Goal: Use online tool/utility: Utilize a website feature to perform a specific function

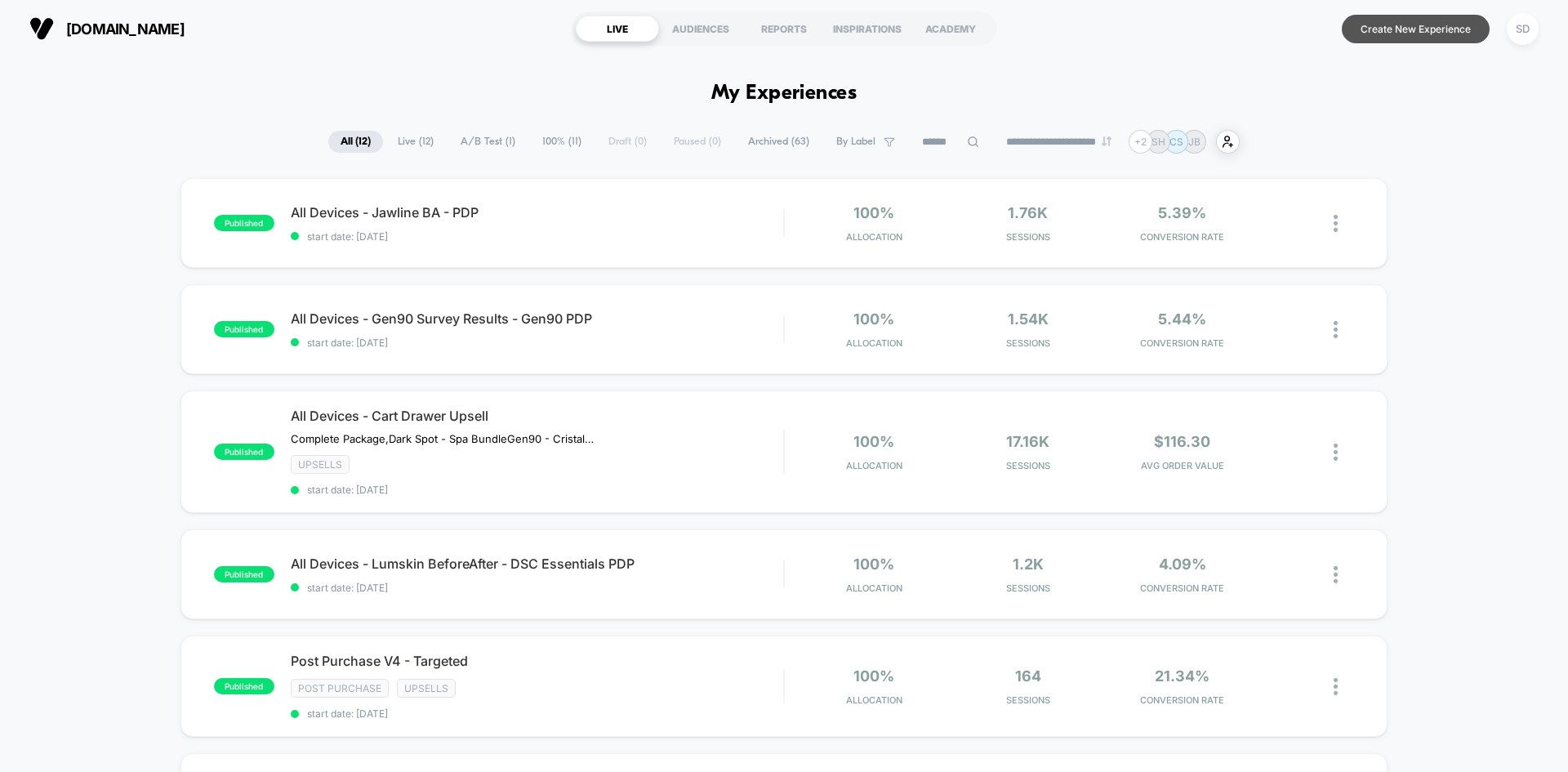
click at [1405, 28] on button "Create New Experience" at bounding box center [1416, 29] width 148 height 29
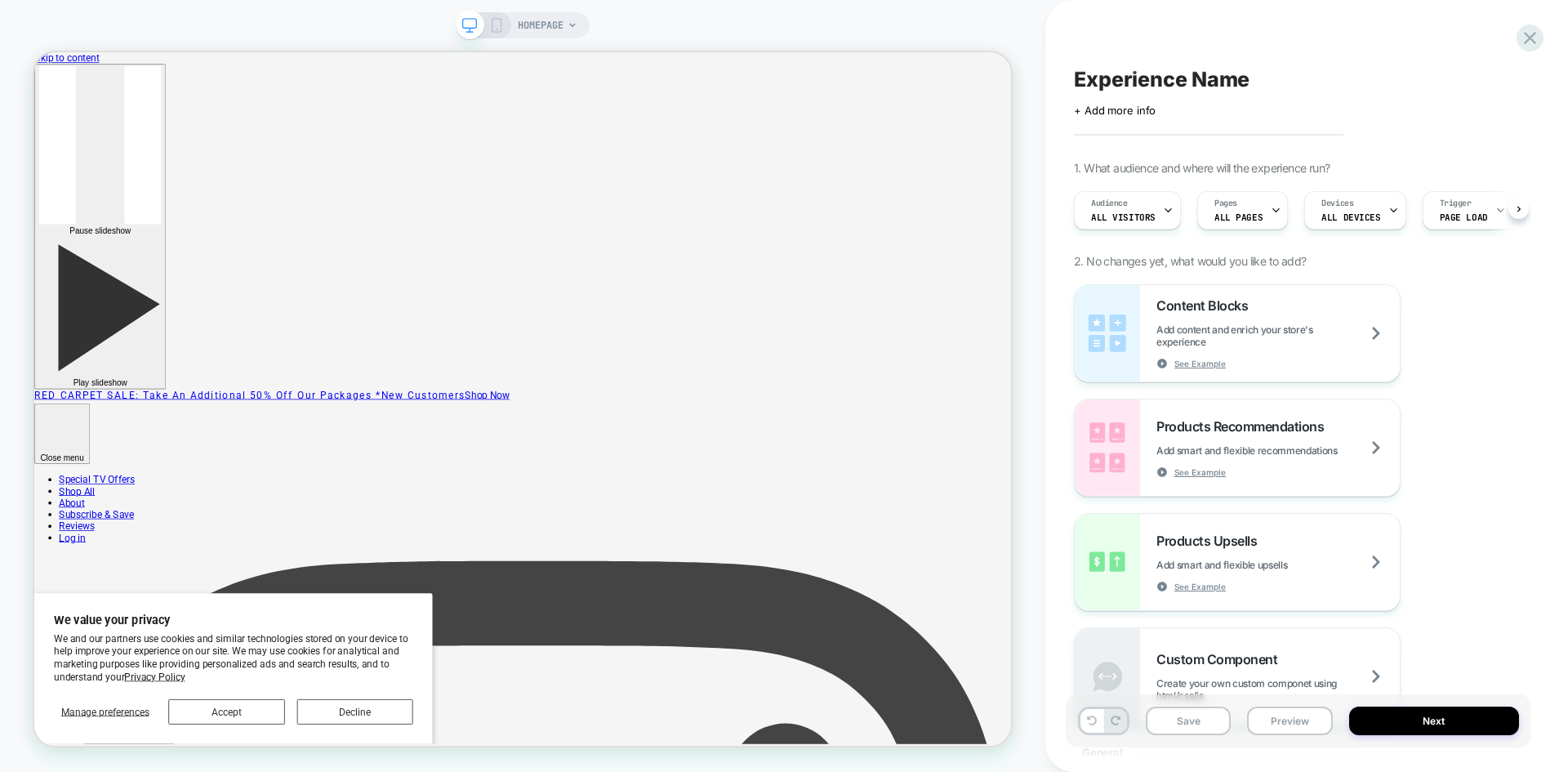
scroll to position [0, 1]
click at [570, 28] on icon at bounding box center [573, 26] width 10 height 10
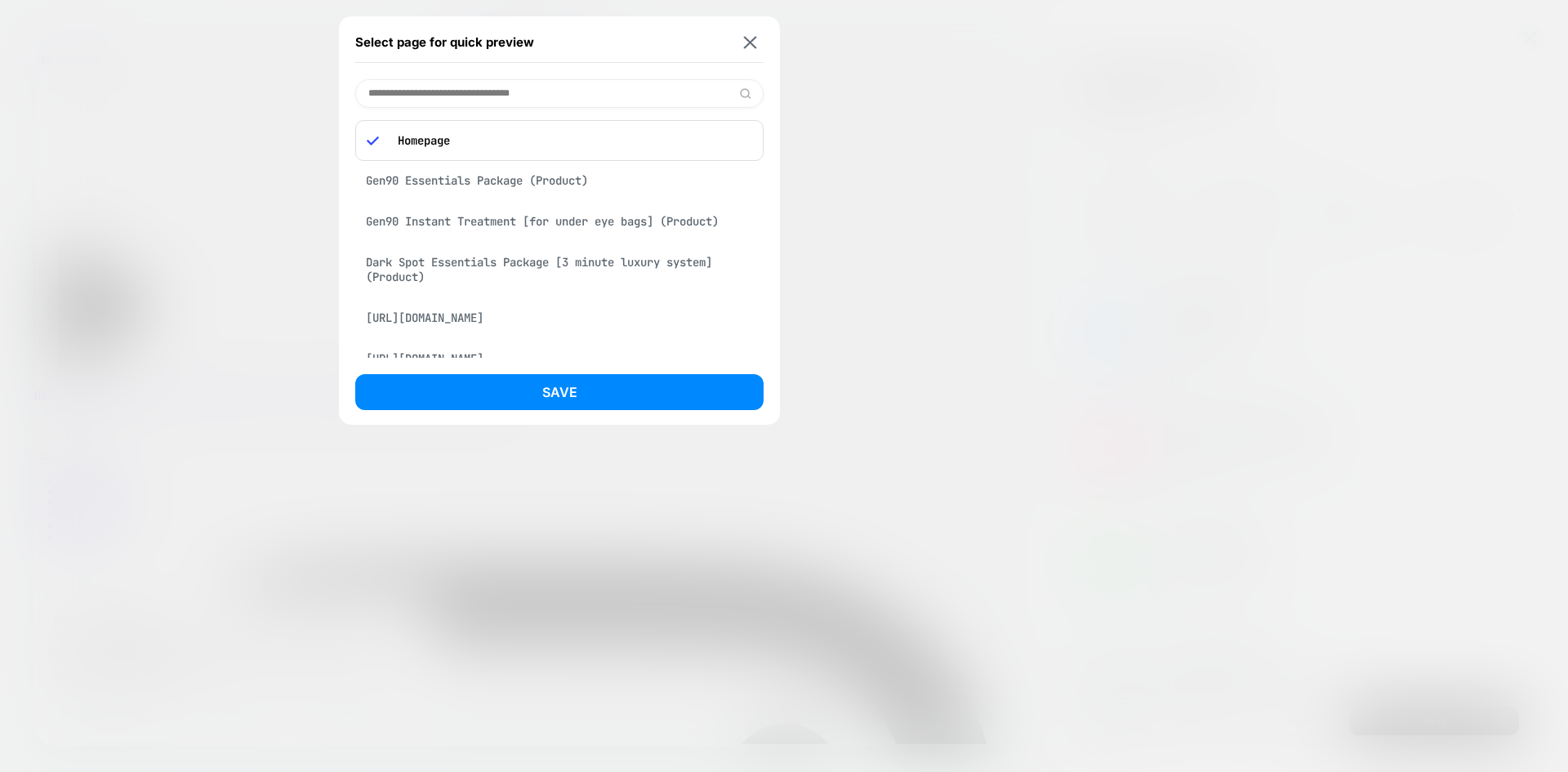
click at [470, 171] on div "Gen90 Essentials Package (Product)" at bounding box center [559, 181] width 408 height 31
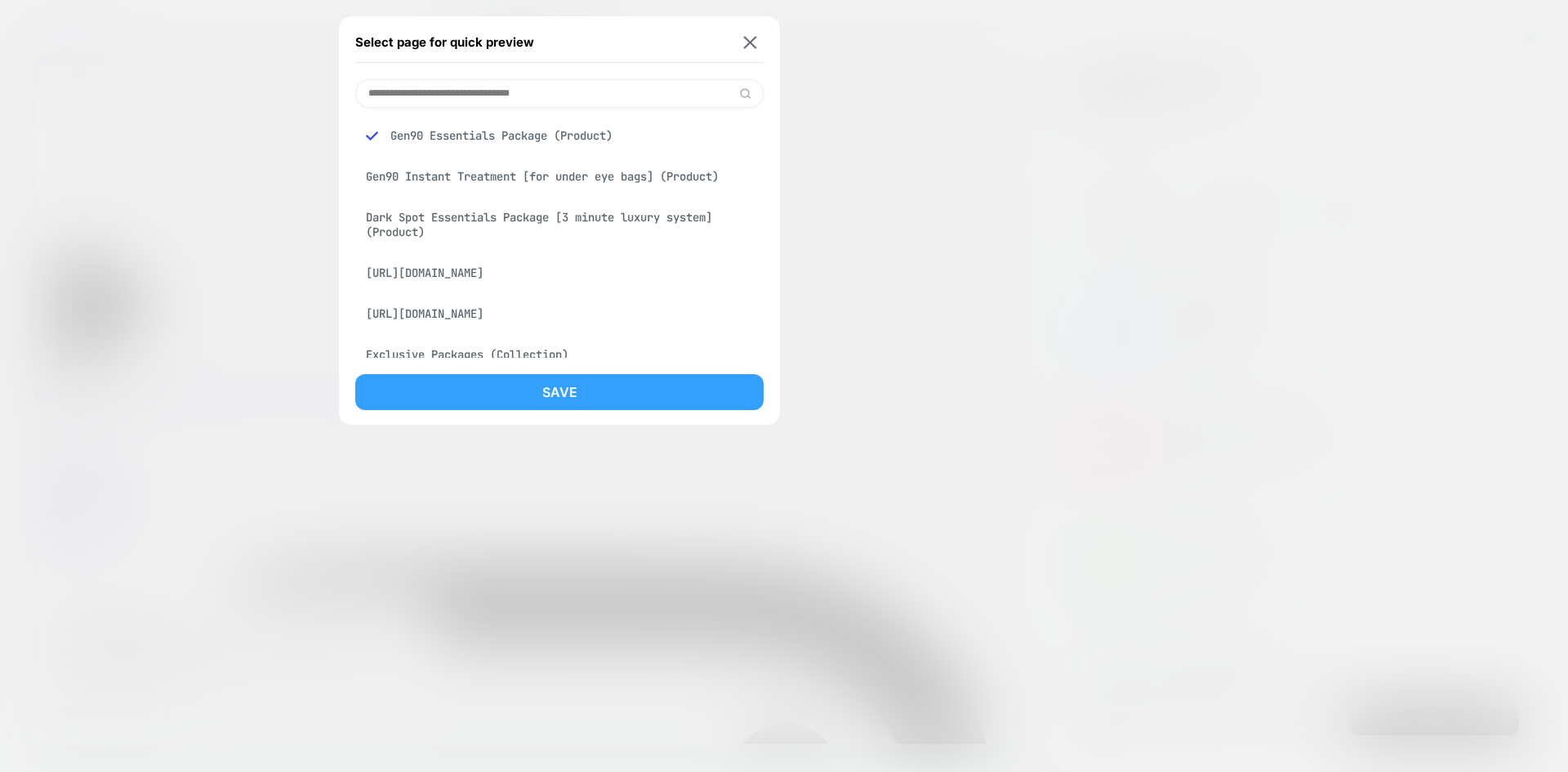
click at [519, 396] on button "Save" at bounding box center [559, 391] width 408 height 36
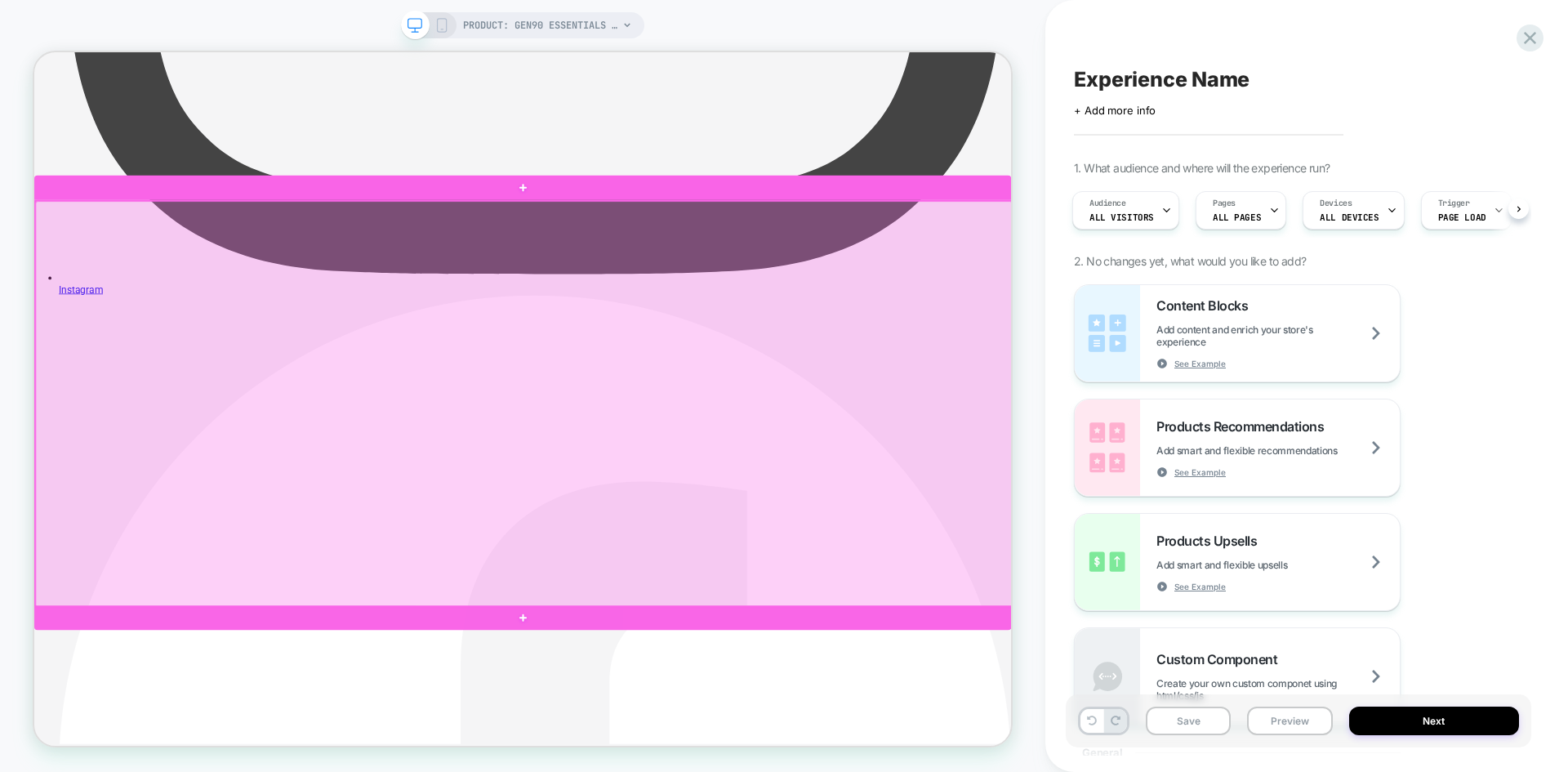
scroll to position [1633, 0]
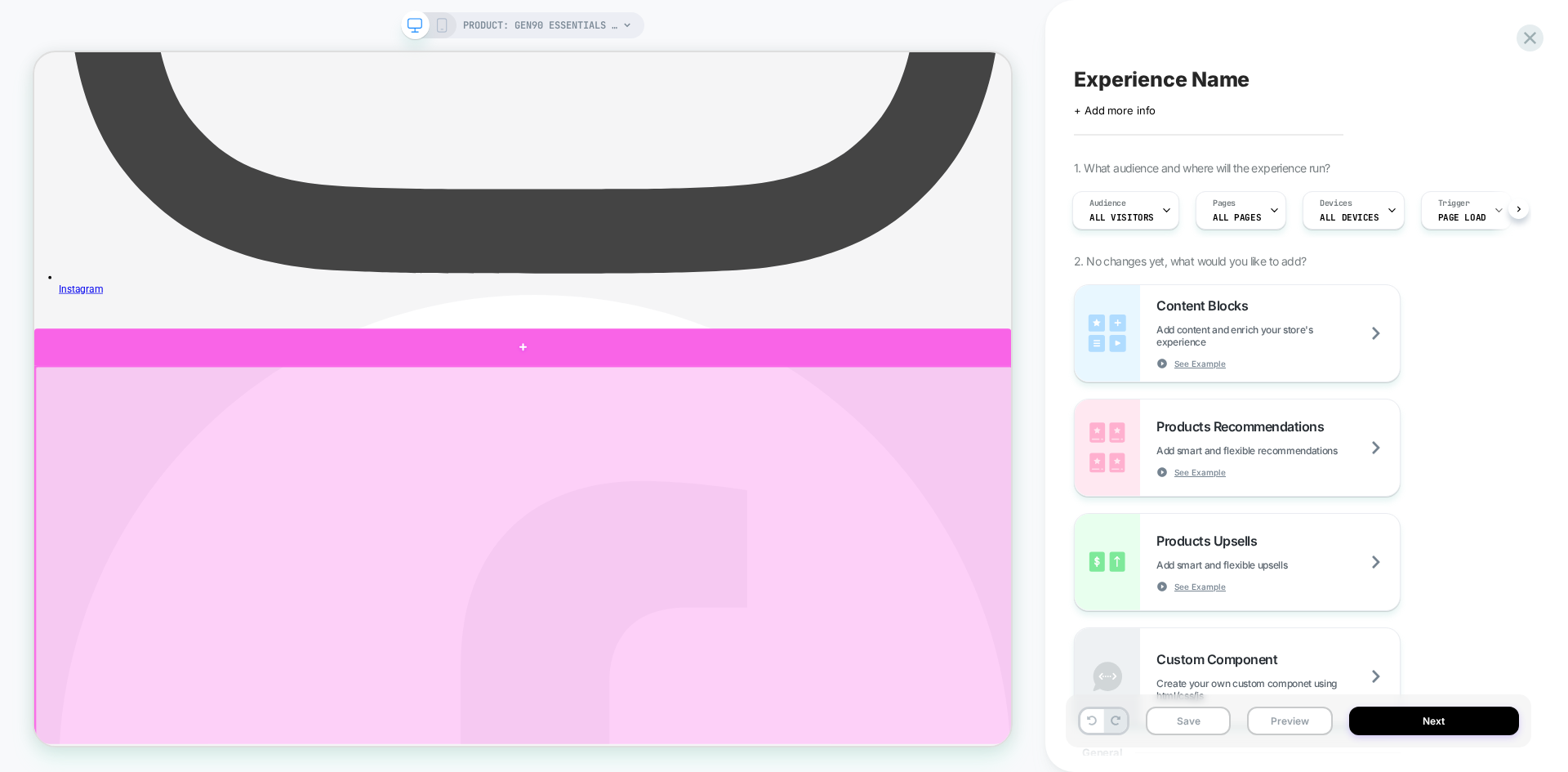
click at [1142, 450] on div at bounding box center [686, 445] width 1302 height 49
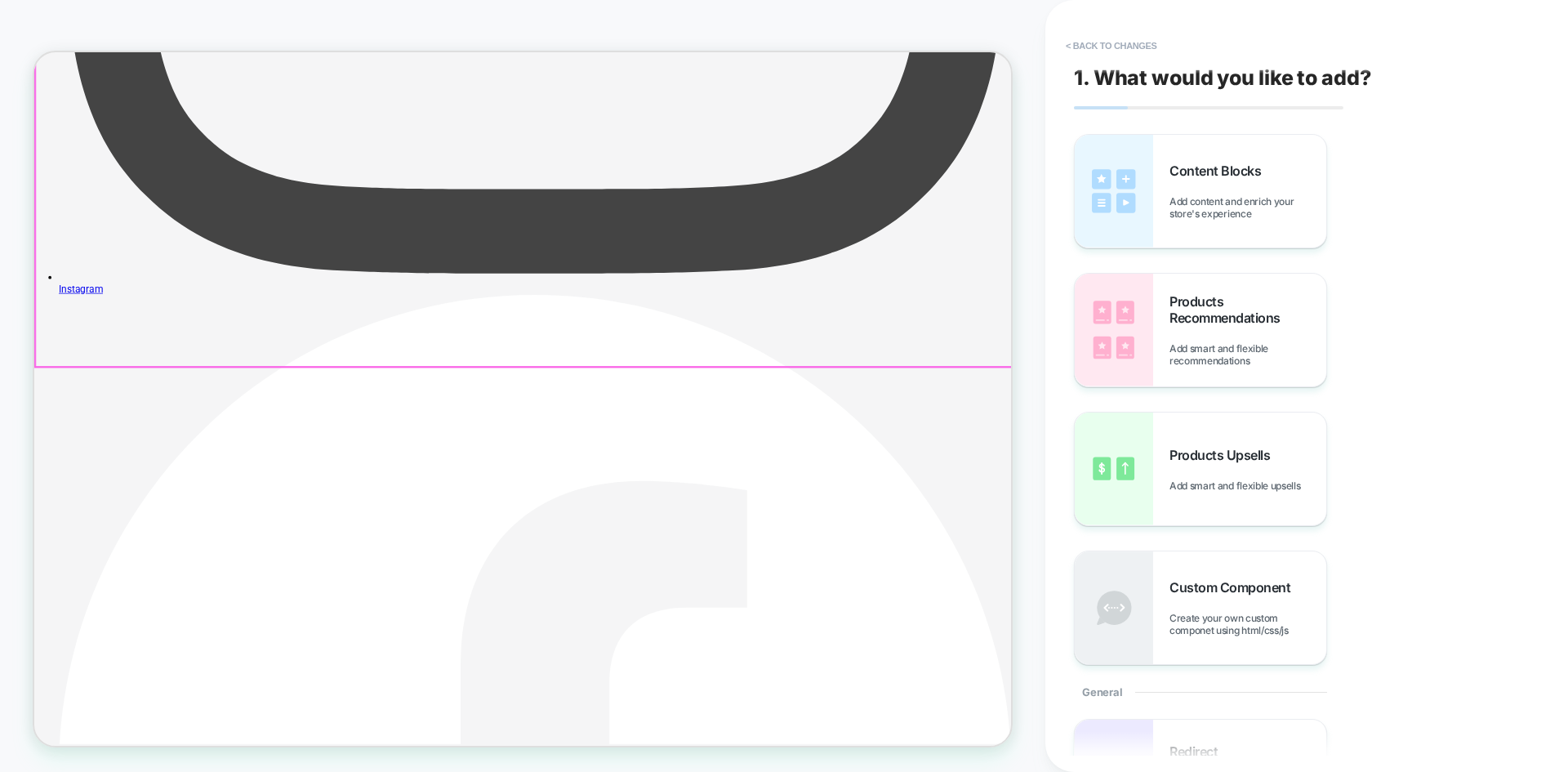
scroll to position [1623, 0]
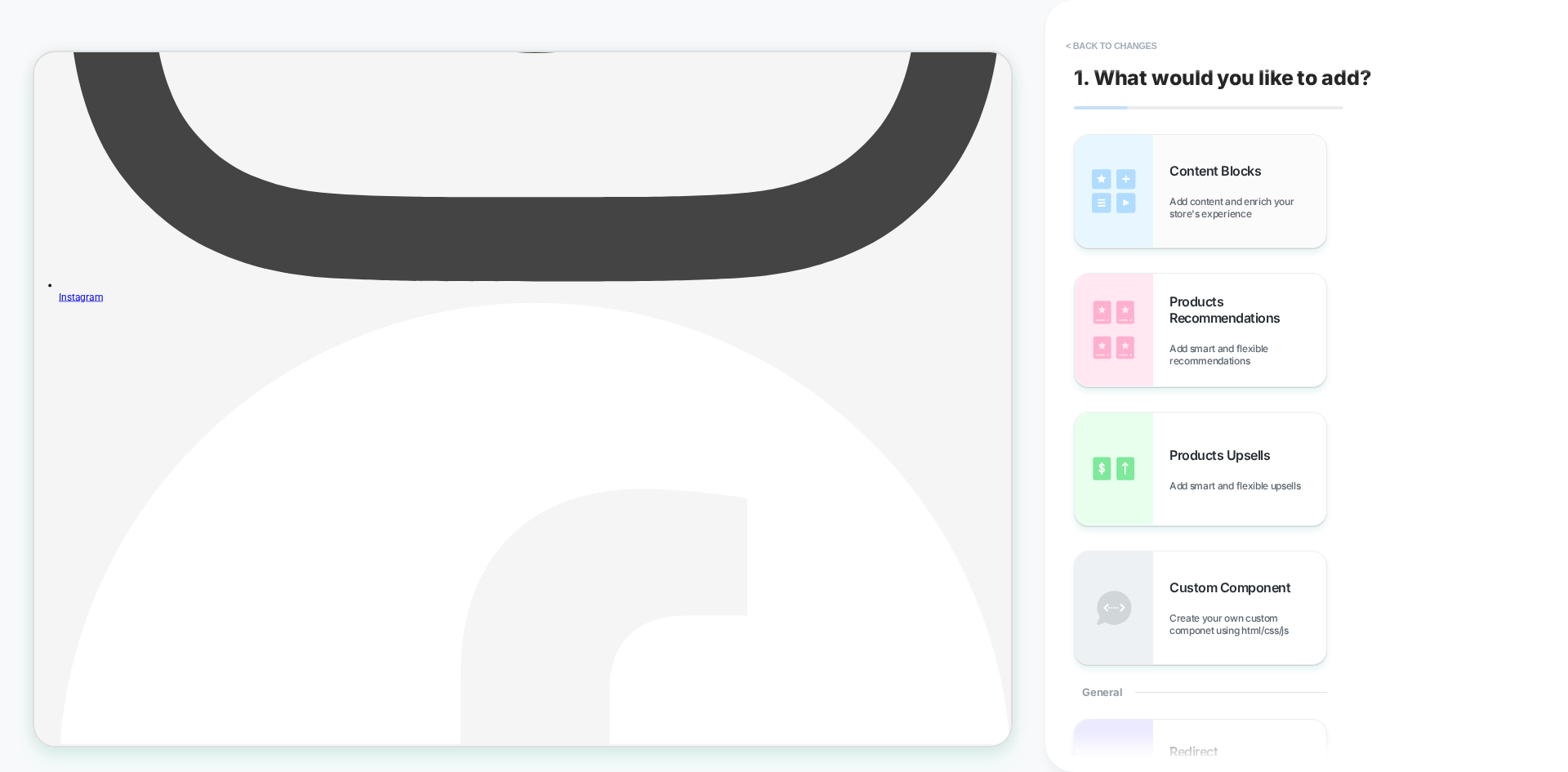
click at [1235, 201] on span "Add content and enrich your store's experience" at bounding box center [1247, 207] width 156 height 25
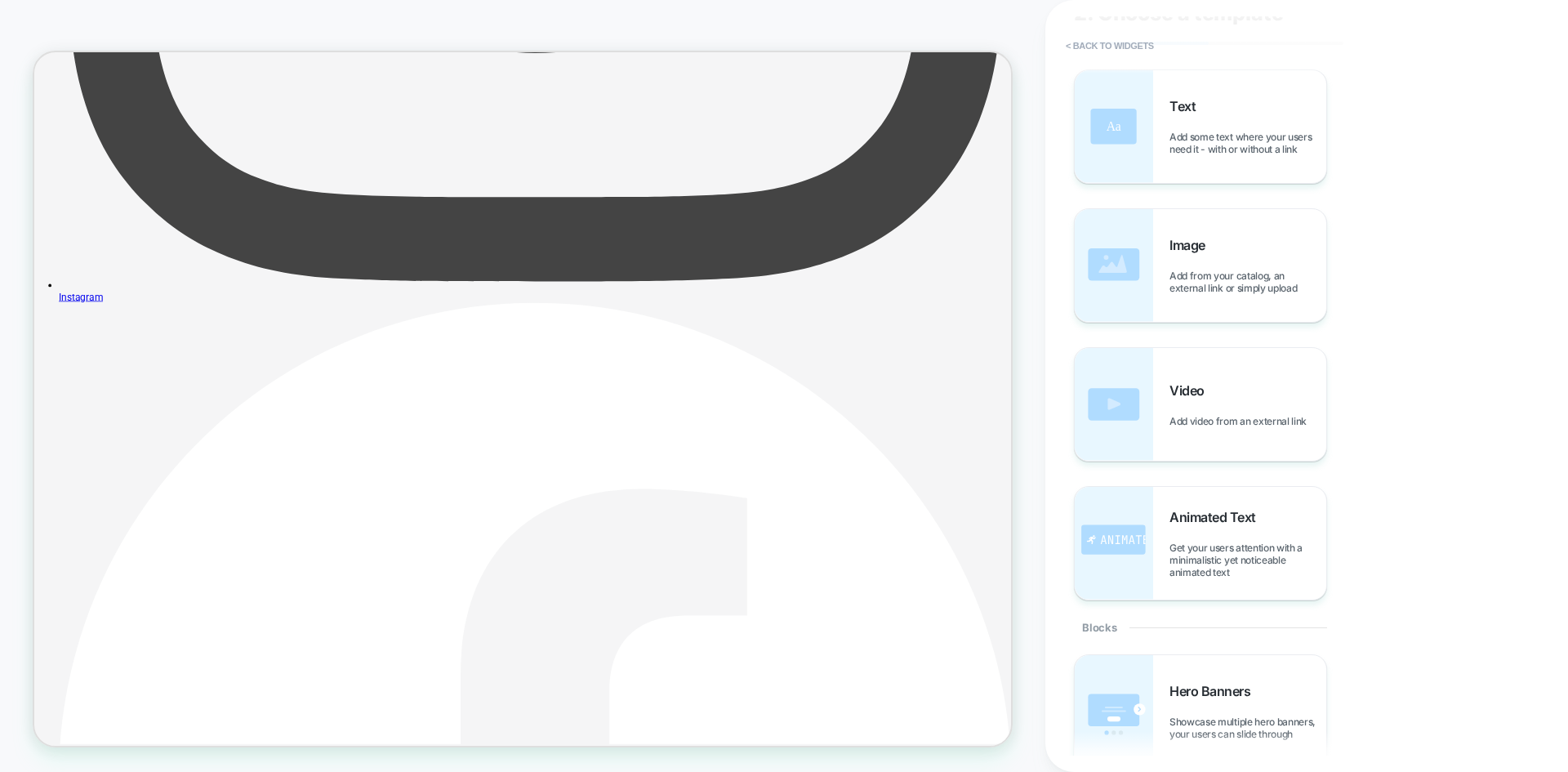
scroll to position [0, 0]
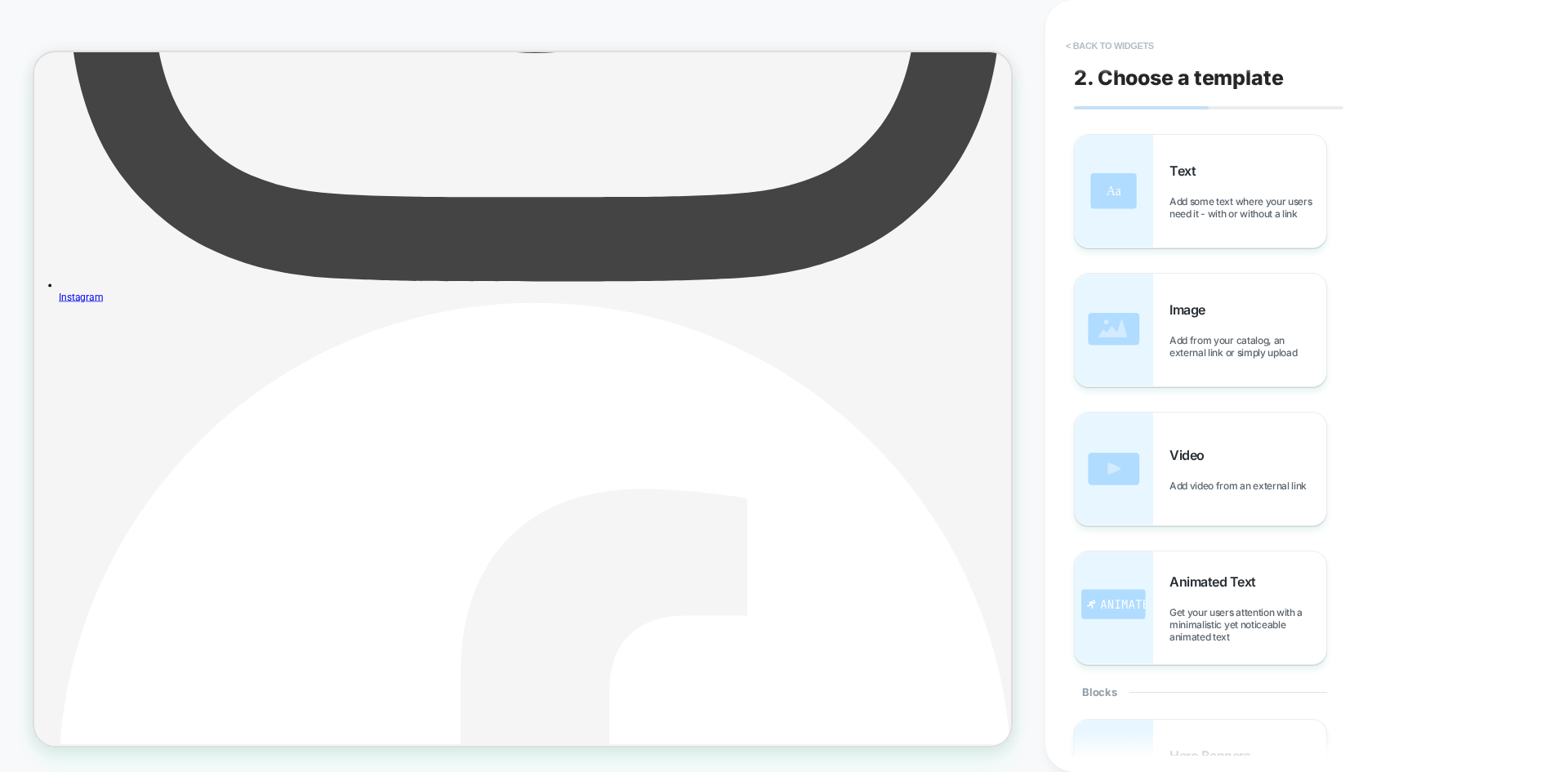
click at [1096, 46] on button "< Back to widgets" at bounding box center [1110, 45] width 104 height 27
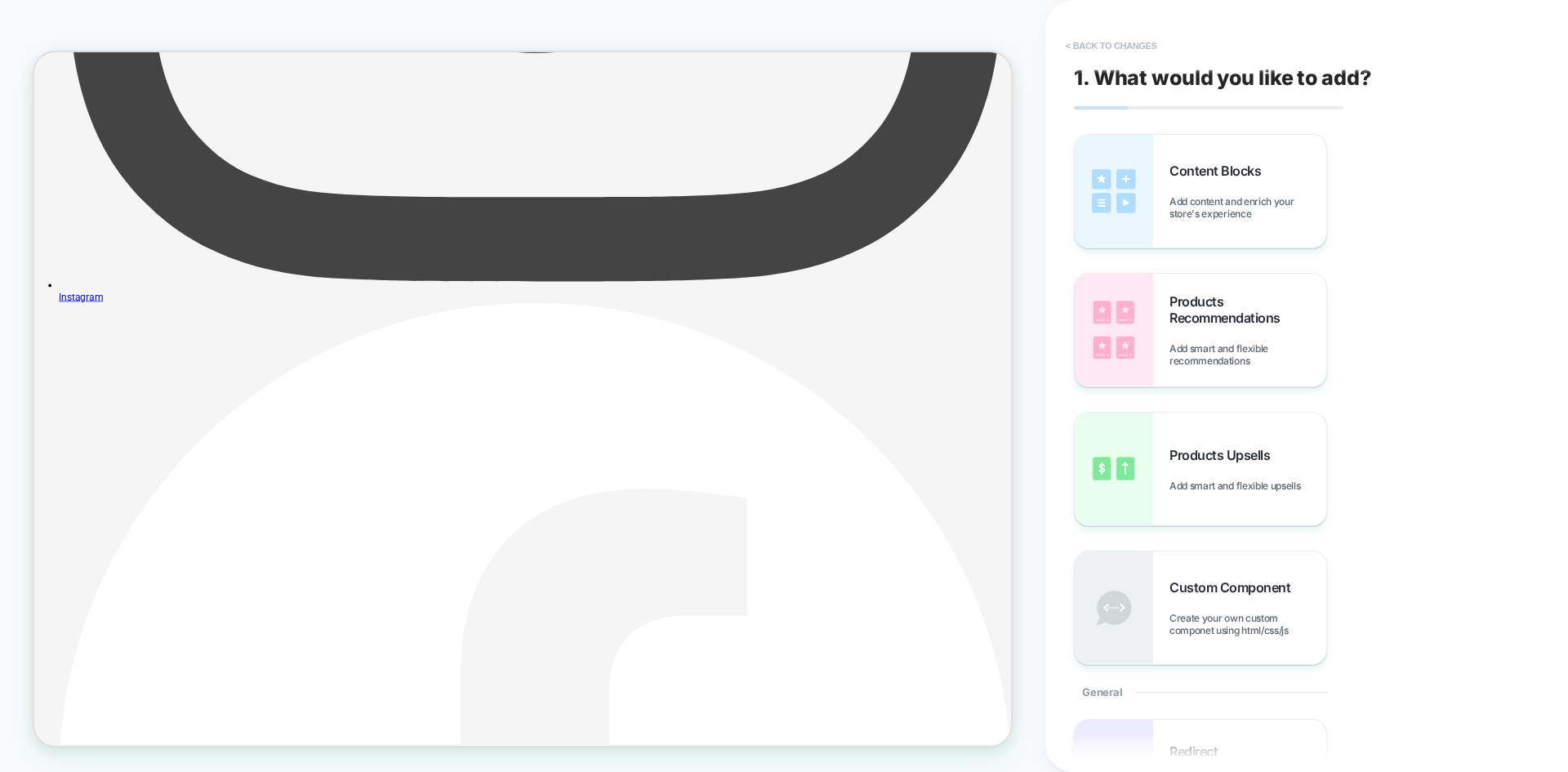
click at [1114, 41] on button "< Back to changes" at bounding box center [1112, 45] width 108 height 27
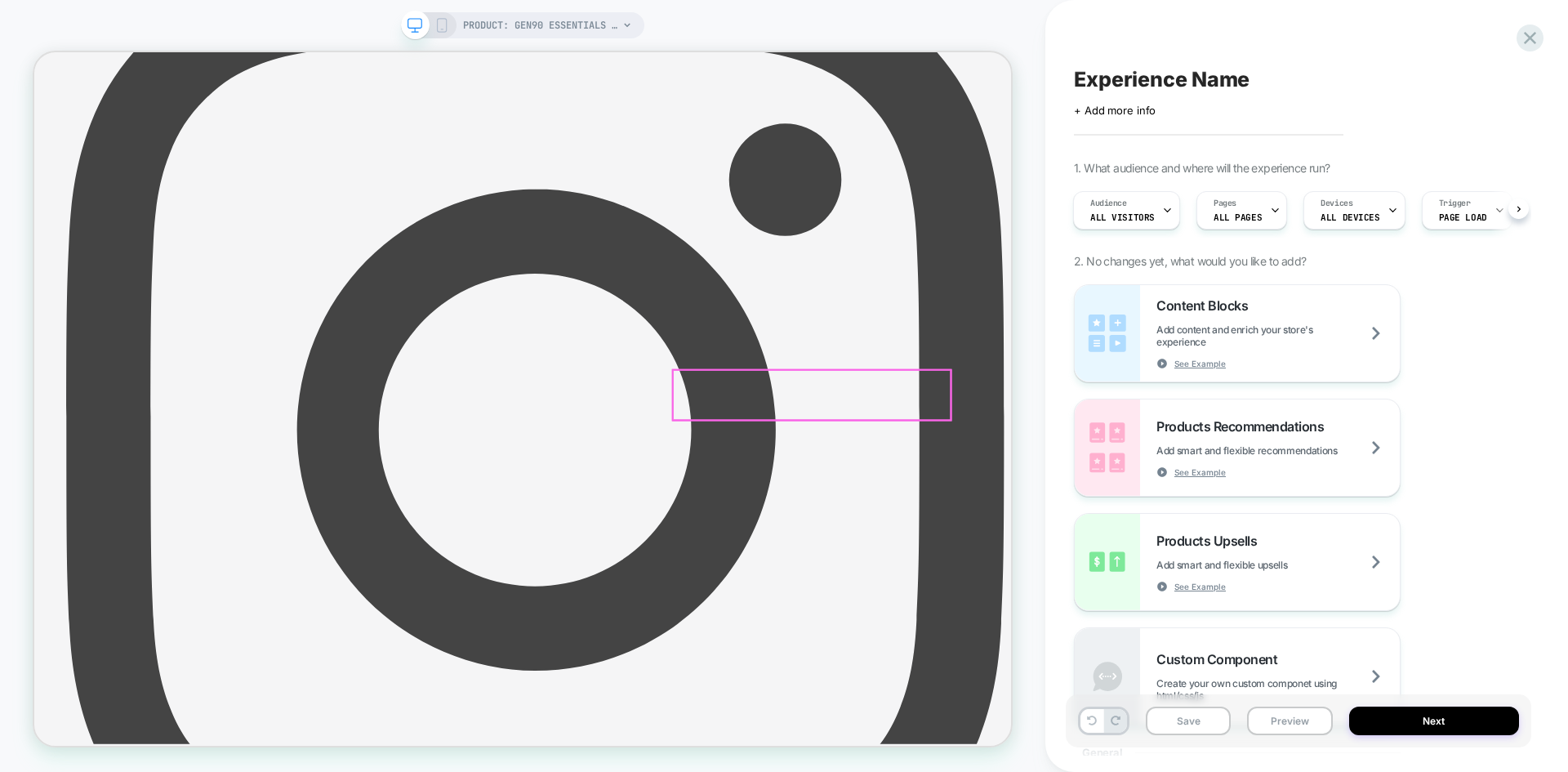
scroll to position [561, 0]
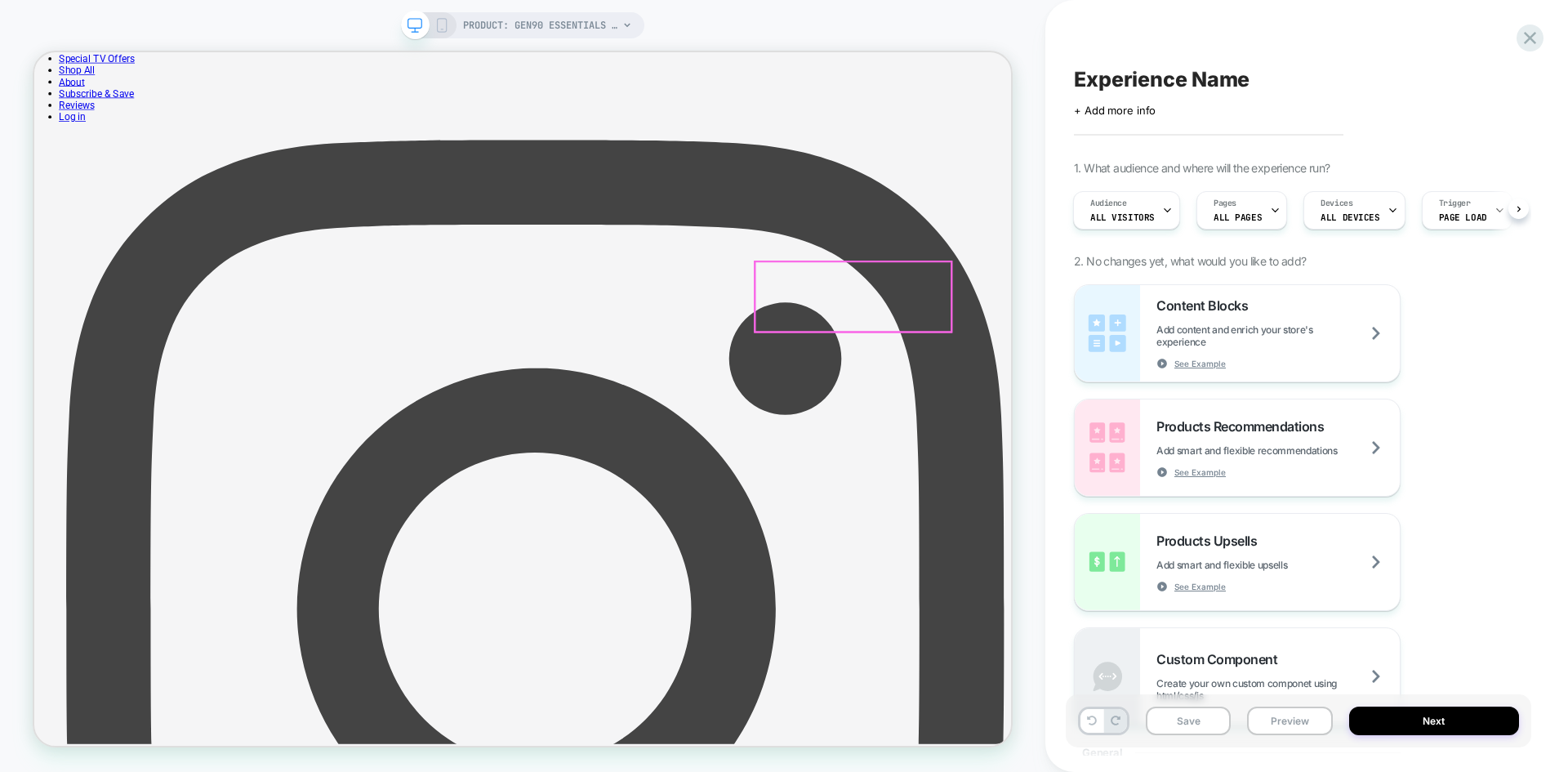
scroll to position [152, 0]
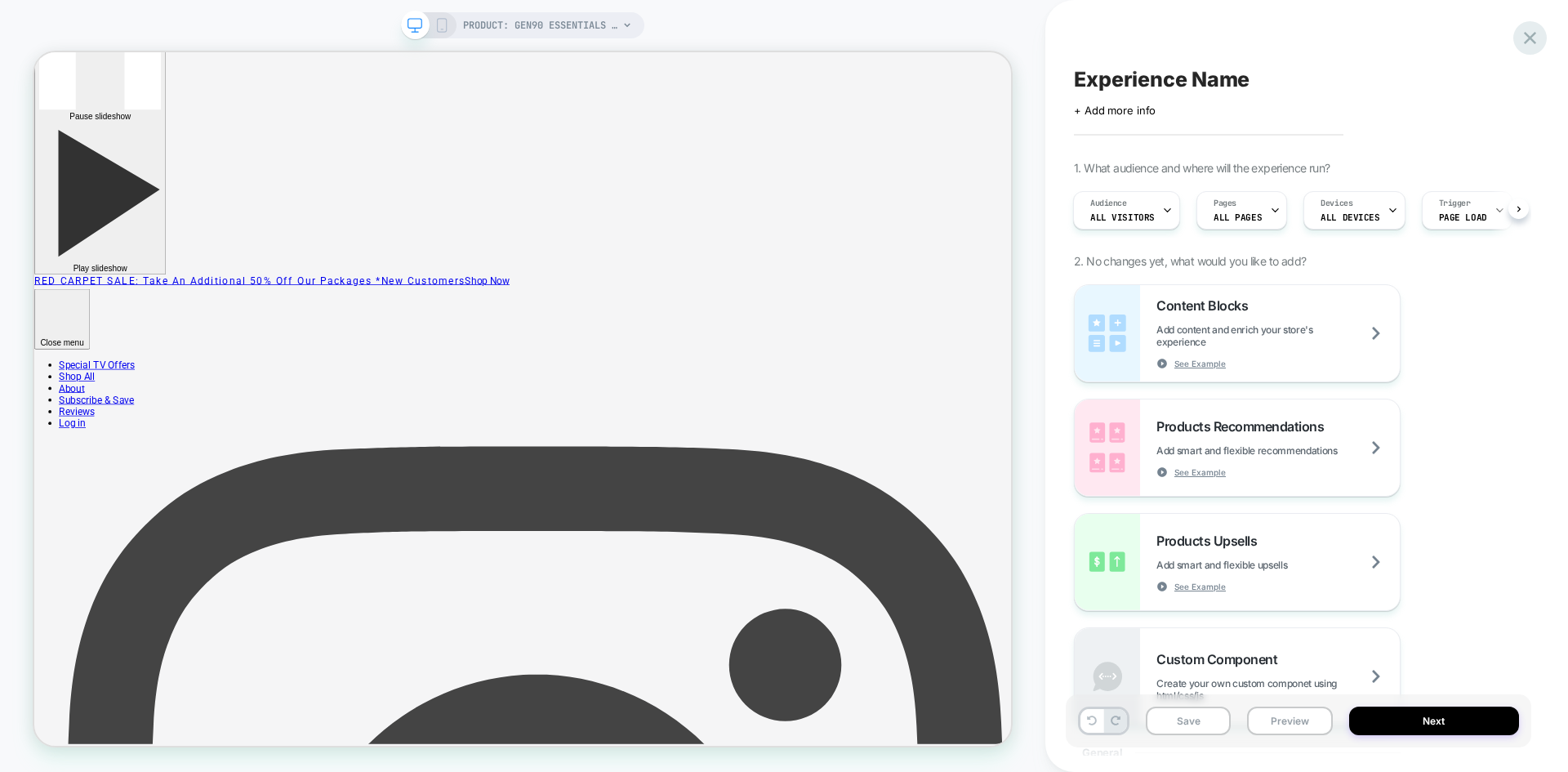
click at [1534, 38] on icon at bounding box center [1530, 37] width 22 height 22
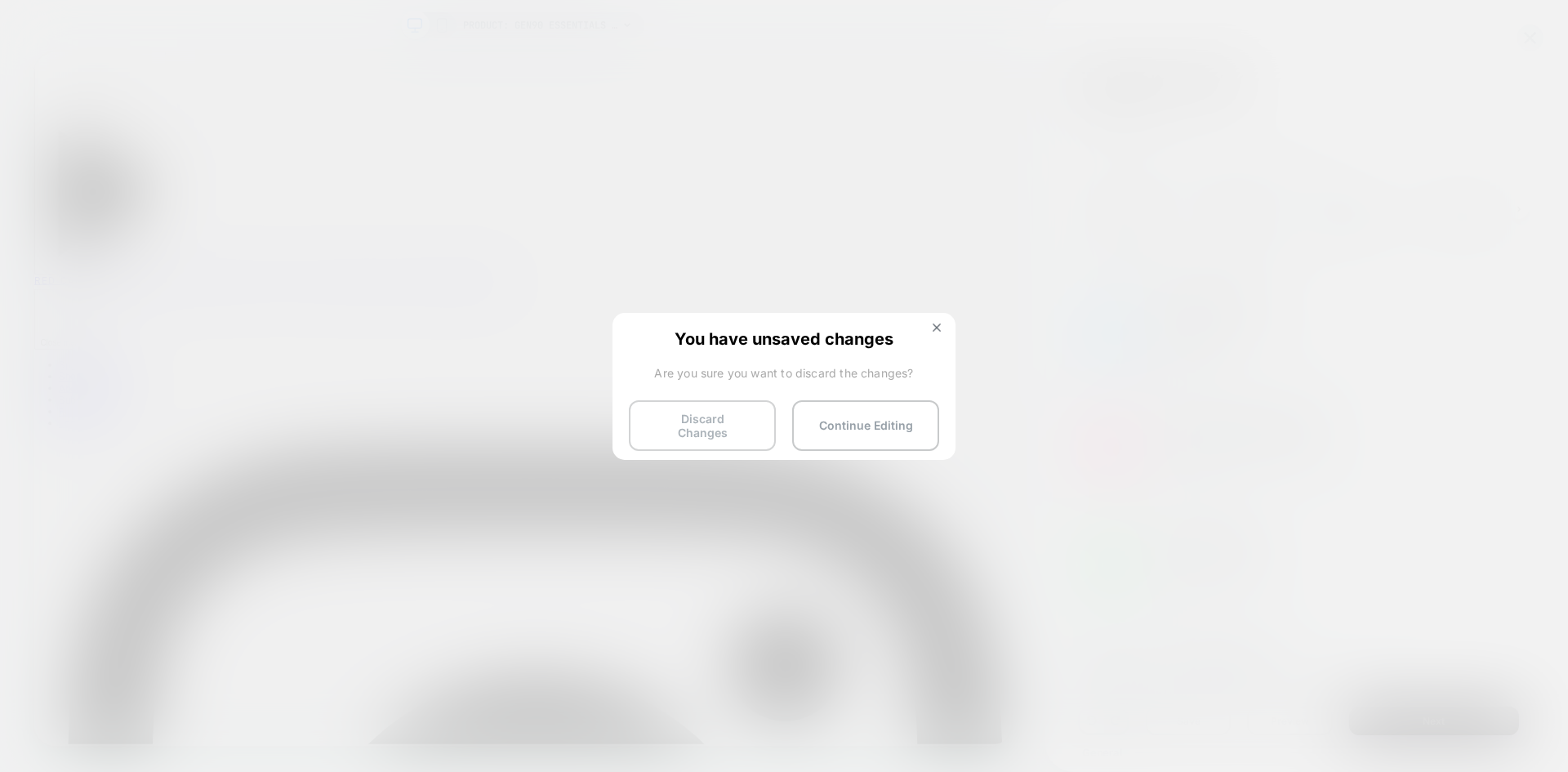
click at [678, 422] on button "Discard Changes" at bounding box center [701, 425] width 147 height 50
